Goal: Transaction & Acquisition: Subscribe to service/newsletter

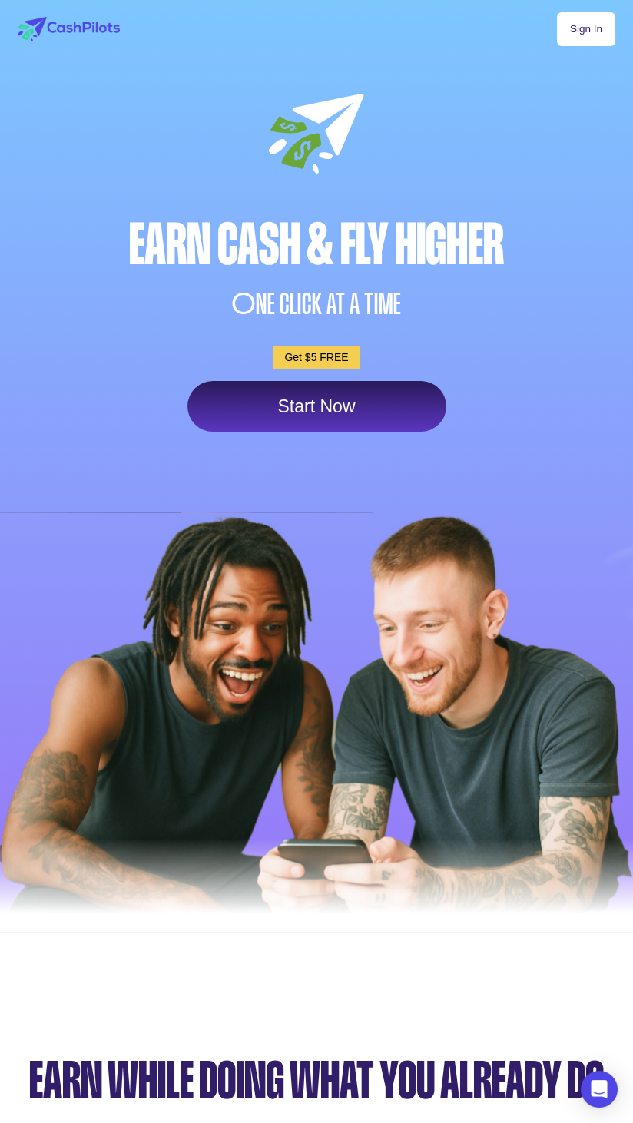
click at [312, 407] on link "Start Now" at bounding box center [316, 406] width 259 height 51
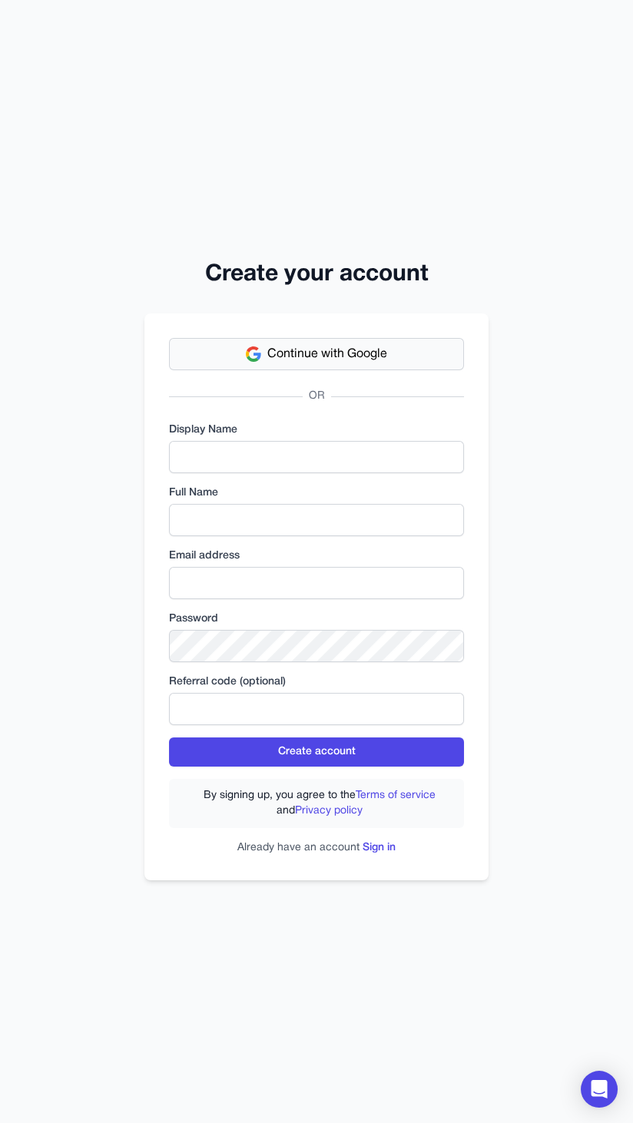
click at [396, 370] on button "Continue with Google" at bounding box center [316, 354] width 295 height 32
